Goal: Transaction & Acquisition: Purchase product/service

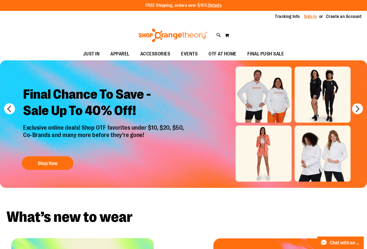
click at [309, 16] on link "Sign In" at bounding box center [310, 17] width 13 height 6
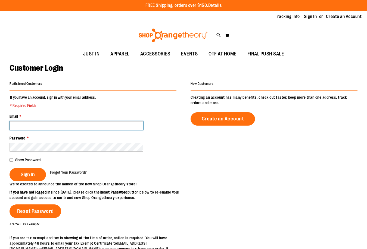
click at [123, 125] on input "Email *" at bounding box center [77, 125] width 134 height 9
click at [126, 122] on input "Email *" at bounding box center [77, 125] width 134 height 9
click at [35, 124] on input "Email *" at bounding box center [77, 125] width 134 height 9
paste input "**********"
type input "**********"
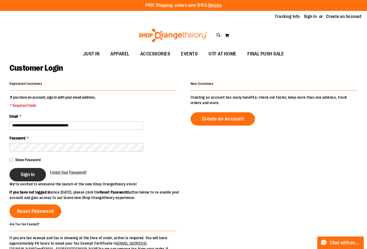
click at [30, 171] on button "Sign In" at bounding box center [28, 174] width 36 height 13
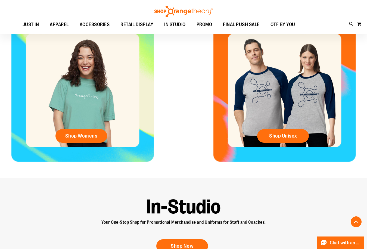
scroll to position [217, 0]
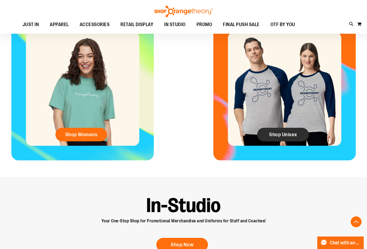
click at [294, 129] on link "Shop Unisex" at bounding box center [283, 135] width 52 height 14
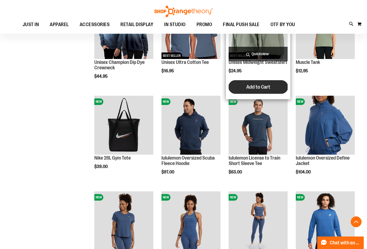
scroll to position [407, 0]
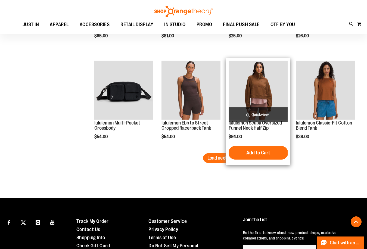
scroll to position [815, 0]
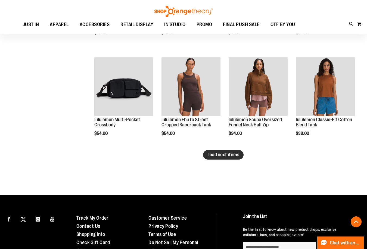
click at [223, 155] on span "Load next items" at bounding box center [223, 154] width 32 height 5
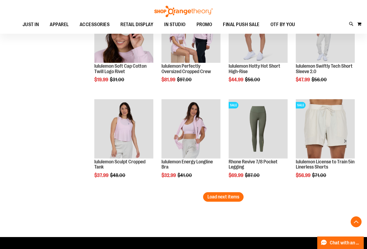
scroll to position [1114, 0]
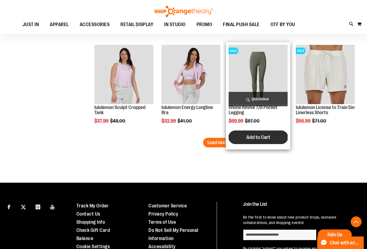
click at [230, 138] on button "Add to Cart" at bounding box center [258, 137] width 60 height 14
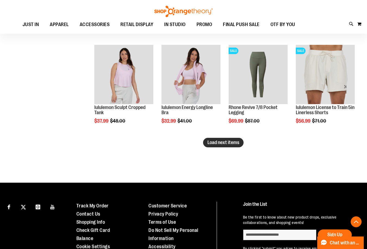
click at [221, 146] on button "Load next items" at bounding box center [223, 143] width 40 height 10
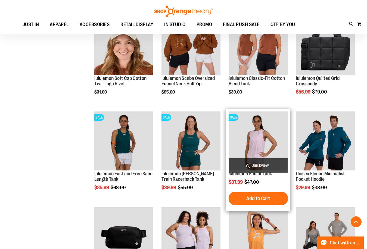
scroll to position [244, 0]
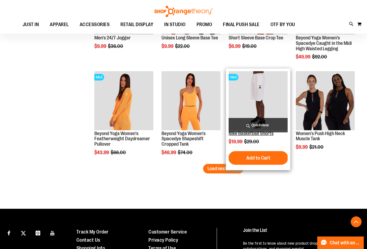
scroll to position [760, 0]
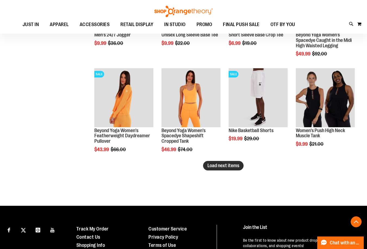
click at [229, 167] on span "Load next items" at bounding box center [223, 165] width 32 height 5
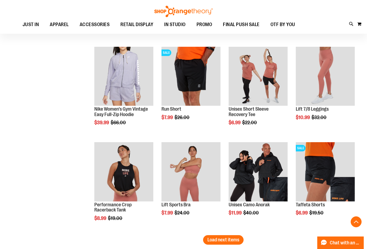
scroll to position [1032, 0]
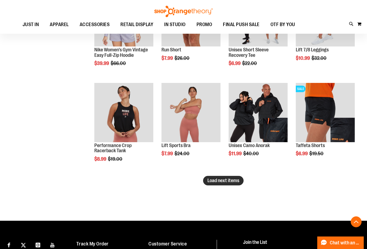
click at [216, 180] on span "Load next items" at bounding box center [223, 180] width 32 height 5
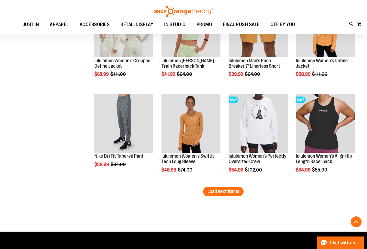
scroll to position [1331, 0]
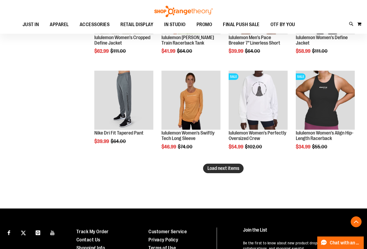
click at [227, 165] on span "Load next items" at bounding box center [223, 167] width 32 height 5
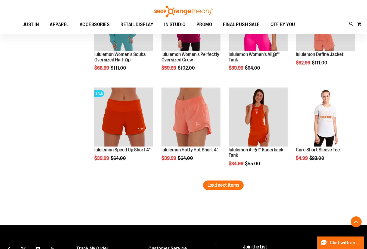
scroll to position [1603, 0]
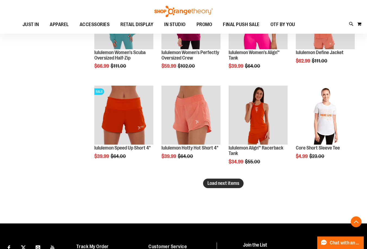
click at [229, 184] on span "Load next items" at bounding box center [223, 182] width 32 height 5
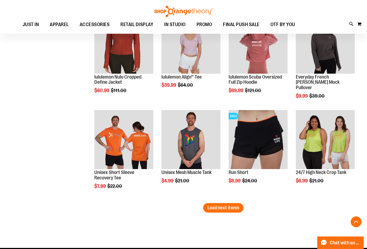
scroll to position [1874, 0]
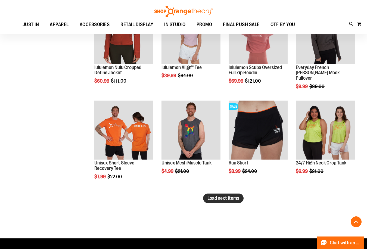
click at [227, 198] on span "Load next items" at bounding box center [223, 197] width 32 height 5
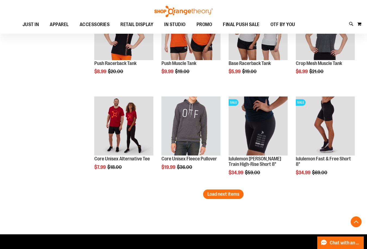
scroll to position [2173, 0]
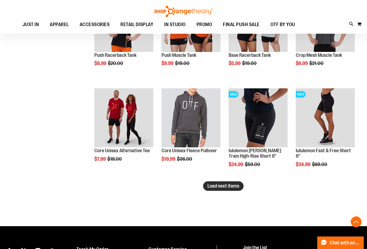
click at [220, 186] on span "Load next items" at bounding box center [223, 185] width 32 height 5
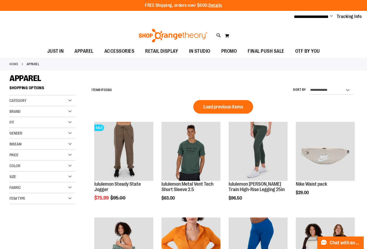
click at [70, 102] on div "Category" at bounding box center [42, 100] width 65 height 11
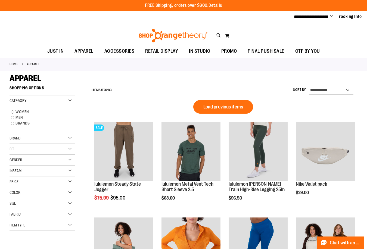
click at [70, 102] on div "Category" at bounding box center [42, 100] width 65 height 11
click at [19, 117] on link "MEN" at bounding box center [39, 118] width 63 height 6
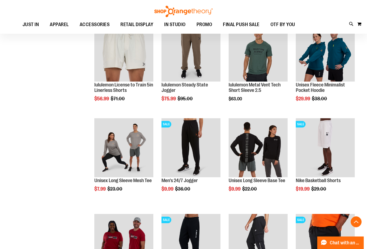
scroll to position [324, 0]
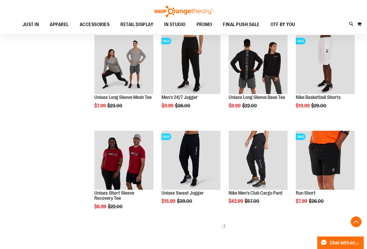
scroll to position [406, 0]
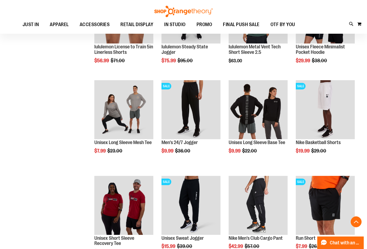
scroll to position [352, 0]
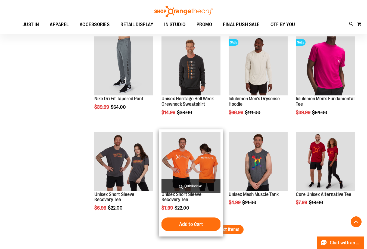
scroll to position [732, 0]
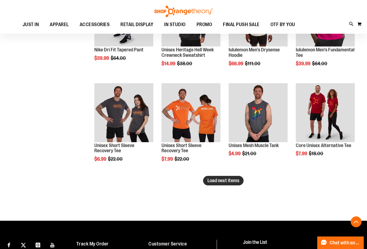
click at [230, 183] on span "Load next items" at bounding box center [223, 180] width 32 height 5
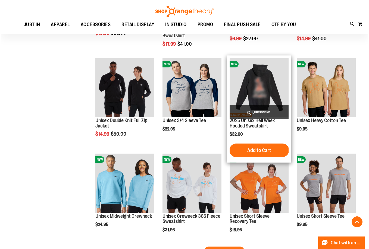
scroll to position [976, 0]
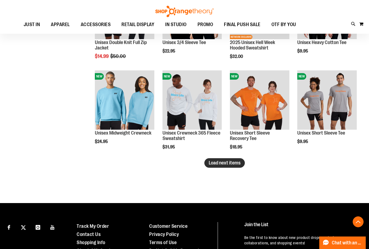
click at [220, 161] on span "Load next items" at bounding box center [225, 162] width 32 height 5
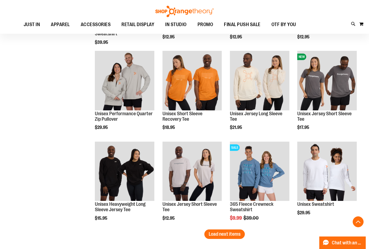
scroll to position [1194, 0]
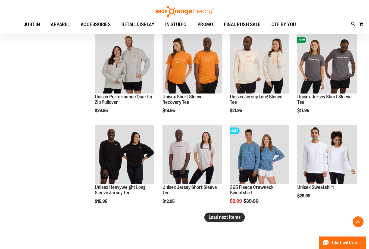
click at [222, 214] on span "Load next items" at bounding box center [225, 216] width 32 height 5
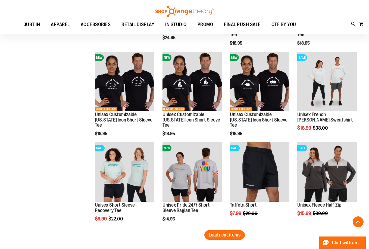
scroll to position [1438, 0]
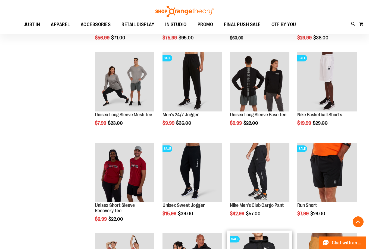
scroll to position [297, 0]
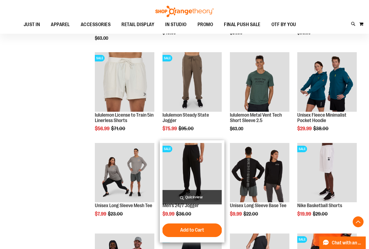
scroll to position [161, 0]
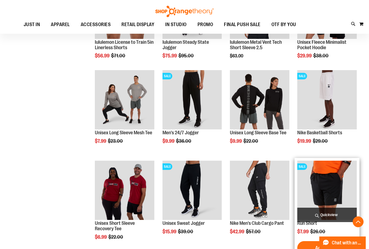
scroll to position [353, 0]
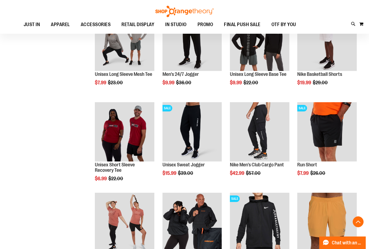
scroll to position [407, 0]
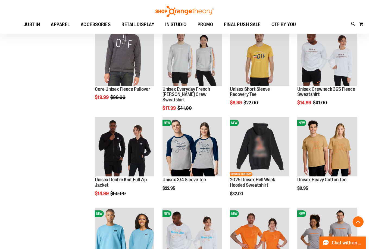
scroll to position [842, 0]
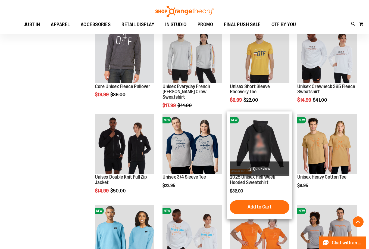
click at [262, 143] on img "product" at bounding box center [259, 143] width 59 height 59
click at [256, 147] on img "product" at bounding box center [259, 143] width 59 height 59
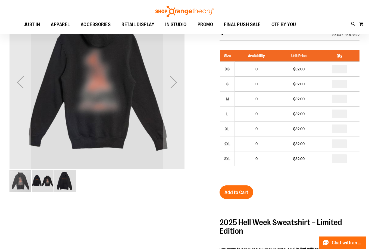
scroll to position [27, 0]
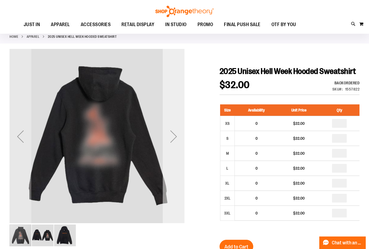
click at [177, 136] on div "Next" at bounding box center [174, 137] width 22 height 22
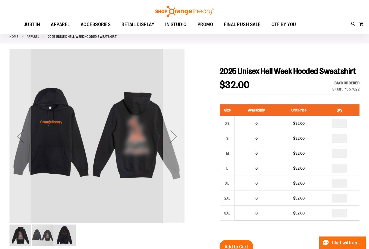
click at [177, 136] on div "Next" at bounding box center [174, 137] width 22 height 22
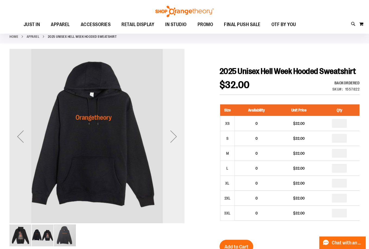
click at [177, 136] on div "Next" at bounding box center [174, 137] width 22 height 22
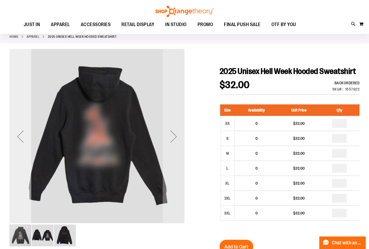
click at [17, 138] on div "Previous" at bounding box center [21, 137] width 22 height 22
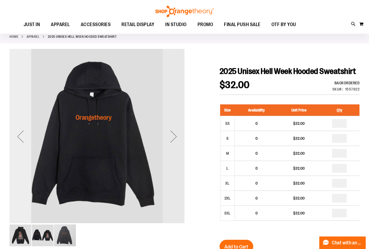
click at [17, 138] on div "Previous" at bounding box center [21, 137] width 22 height 22
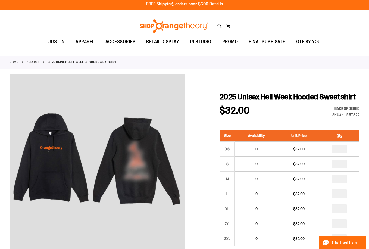
scroll to position [0, 0]
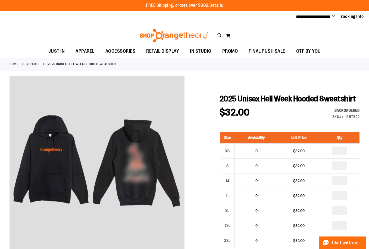
drag, startPoint x: 202, startPoint y: 76, endPoint x: 206, endPoint y: 73, distance: 4.2
drag, startPoint x: 206, startPoint y: 73, endPoint x: 217, endPoint y: 71, distance: 11.1
drag, startPoint x: 217, startPoint y: 71, endPoint x: 207, endPoint y: 69, distance: 9.5
click at [207, 70] on div "Home APPAREL 2025 Unisex Hell Week Hooded Sweatshirt" at bounding box center [184, 64] width 369 height 13
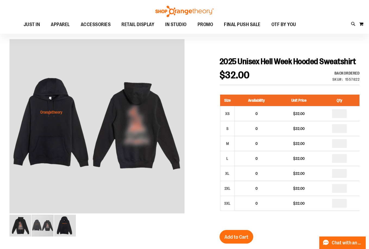
scroll to position [27, 0]
